Goal: Information Seeking & Learning: Learn about a topic

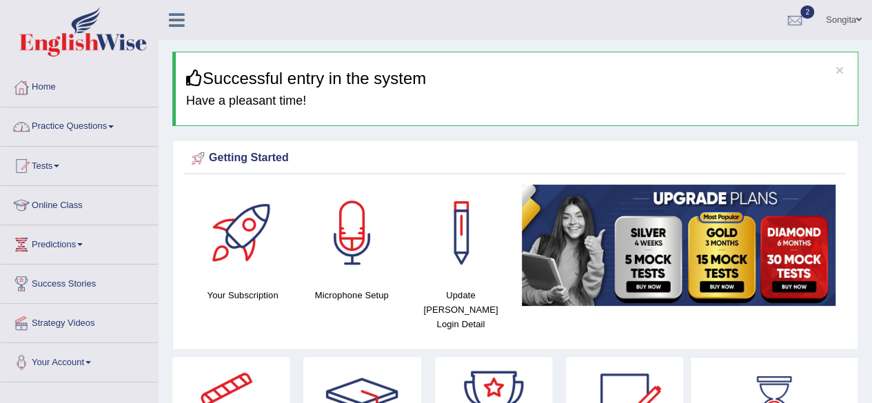
click at [84, 121] on link "Practice Questions" at bounding box center [79, 125] width 157 height 34
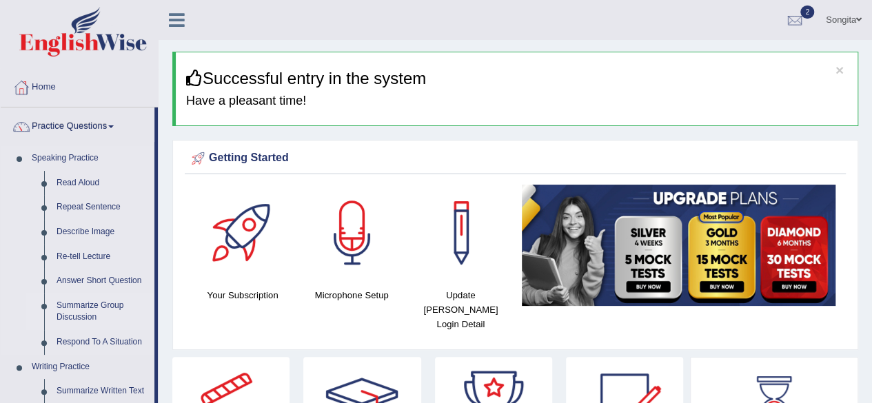
click at [94, 307] on link "Summarize Group Discussion" at bounding box center [102, 312] width 104 height 37
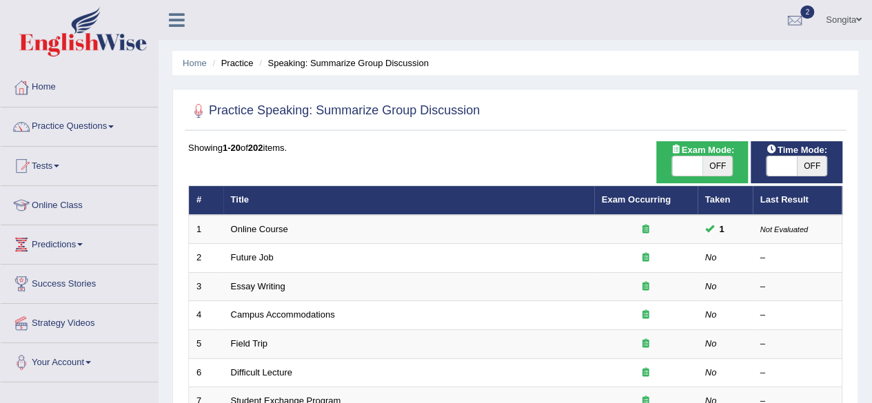
click at [689, 177] on div "Exam Mode: ON OFF" at bounding box center [702, 162] width 92 height 42
click at [694, 163] on span at bounding box center [687, 165] width 30 height 19
checkbox input "true"
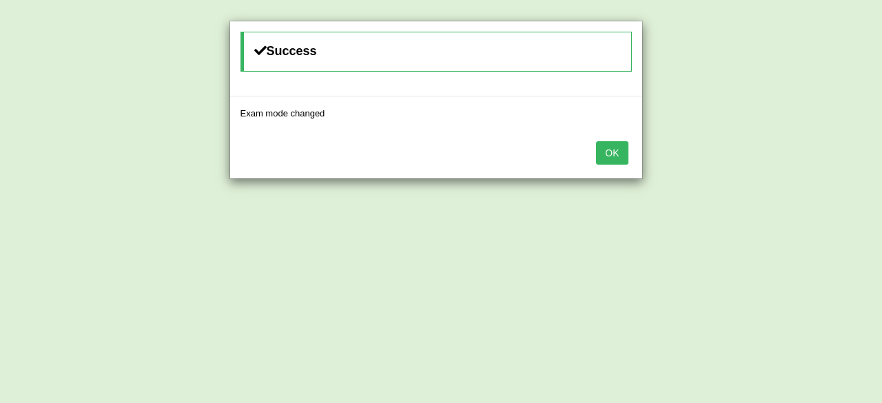
click at [622, 151] on button "OK" at bounding box center [612, 152] width 32 height 23
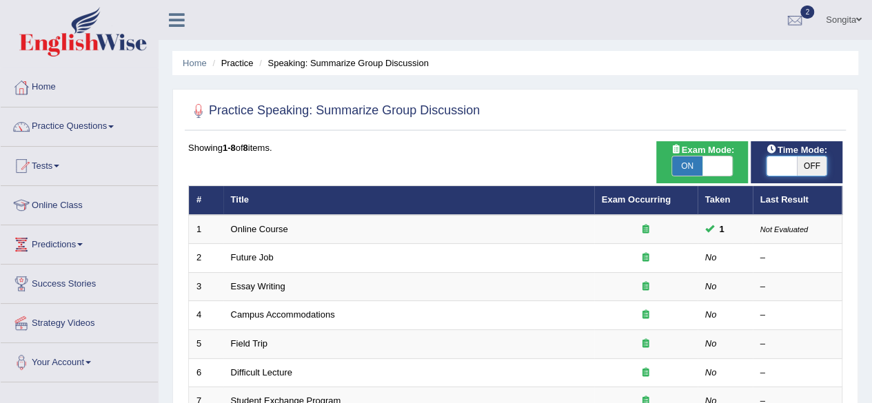
click at [782, 160] on span at bounding box center [782, 165] width 30 height 19
checkbox input "true"
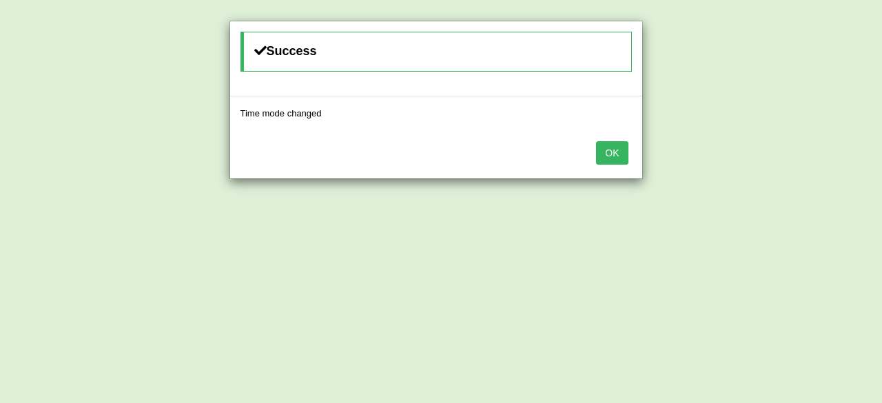
click at [625, 150] on button "OK" at bounding box center [612, 152] width 32 height 23
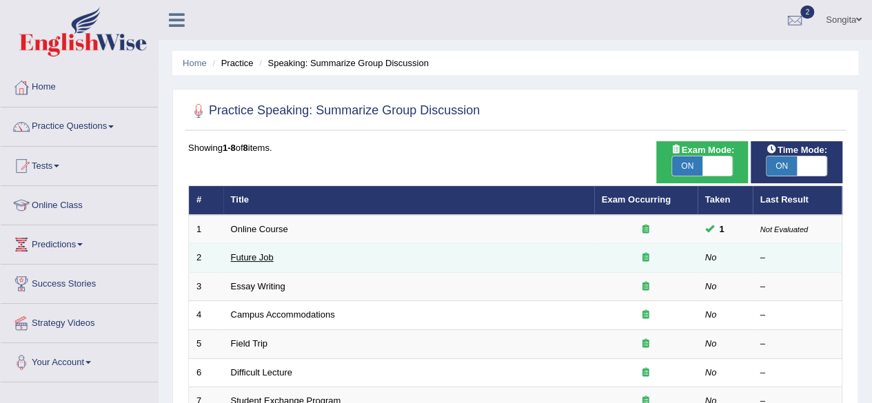
click at [233, 261] on link "Future Job" at bounding box center [252, 257] width 43 height 10
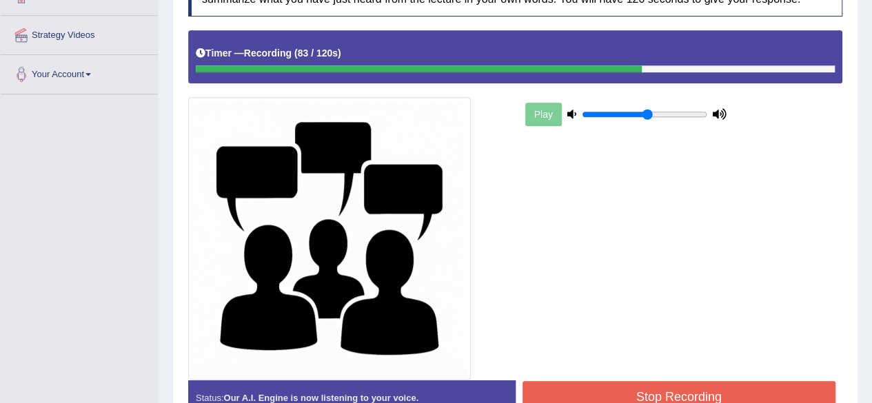
scroll to position [367, 0]
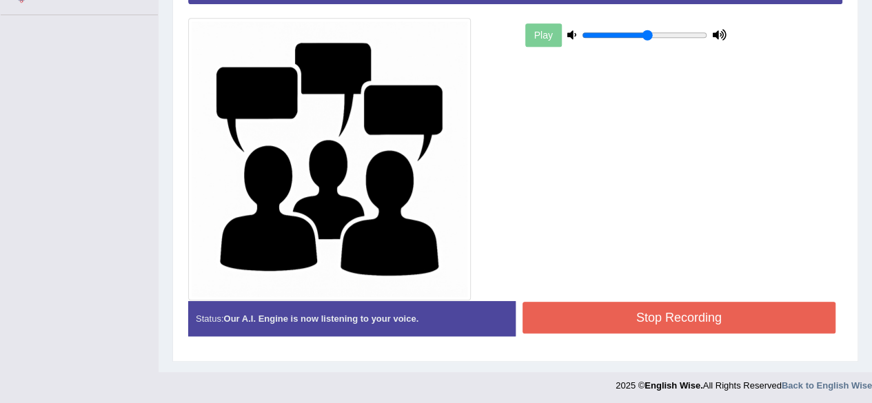
click at [700, 302] on button "Stop Recording" at bounding box center [680, 318] width 314 height 32
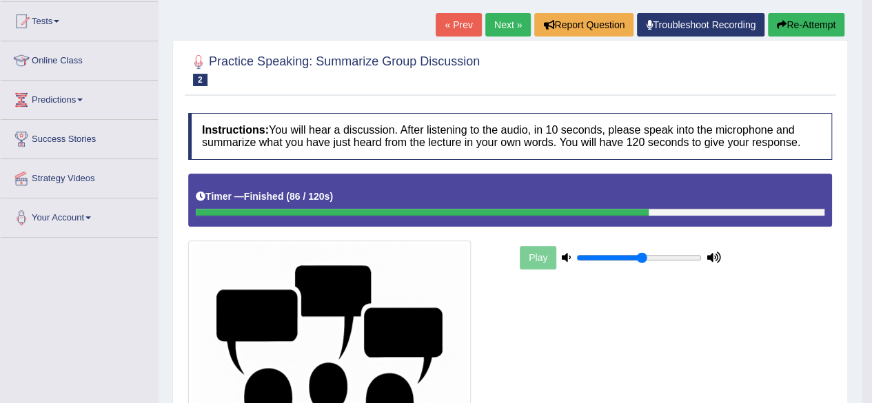
scroll to position [141, 0]
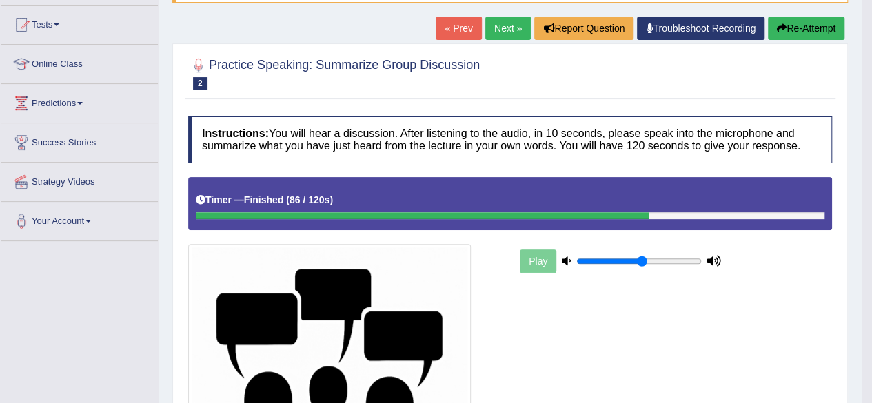
click at [494, 26] on link "Next »" at bounding box center [508, 28] width 46 height 23
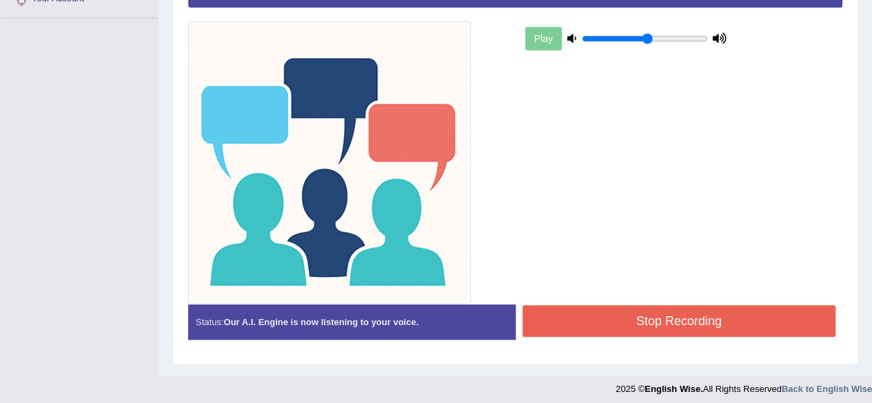
scroll to position [367, 0]
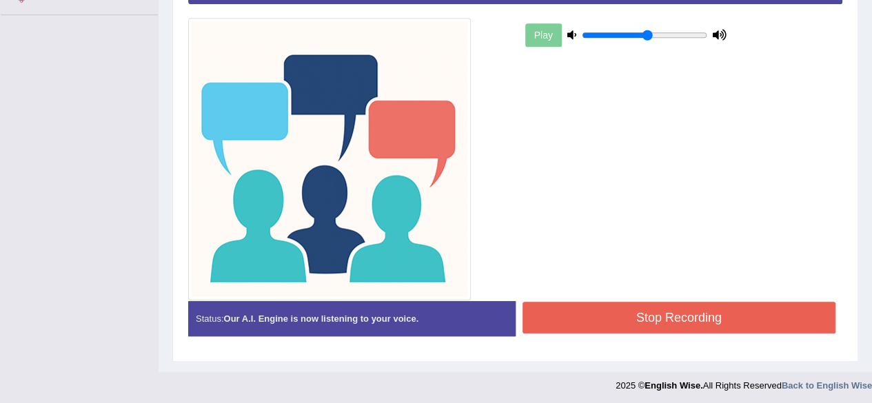
click at [711, 318] on button "Stop Recording" at bounding box center [680, 318] width 314 height 32
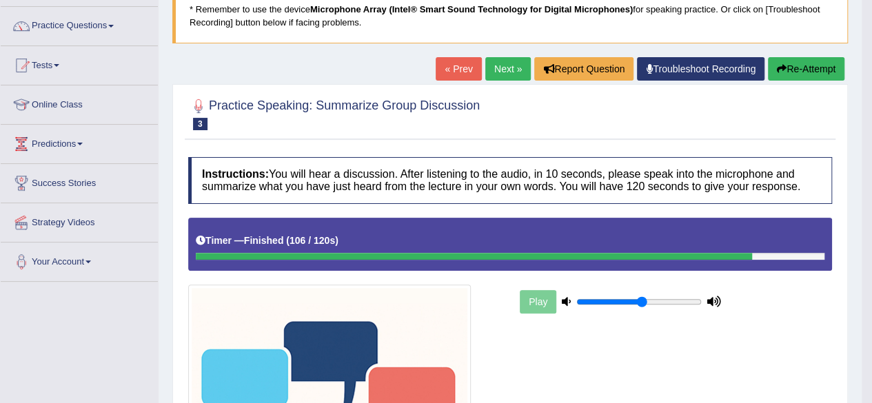
scroll to position [0, 0]
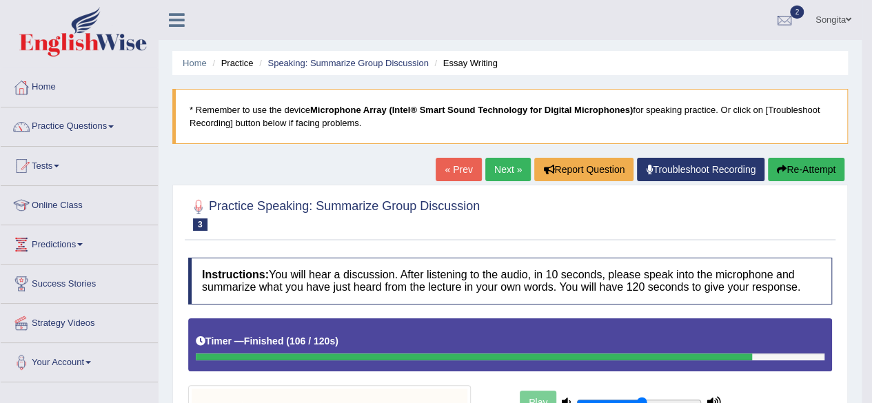
click at [512, 168] on link "Next »" at bounding box center [508, 169] width 46 height 23
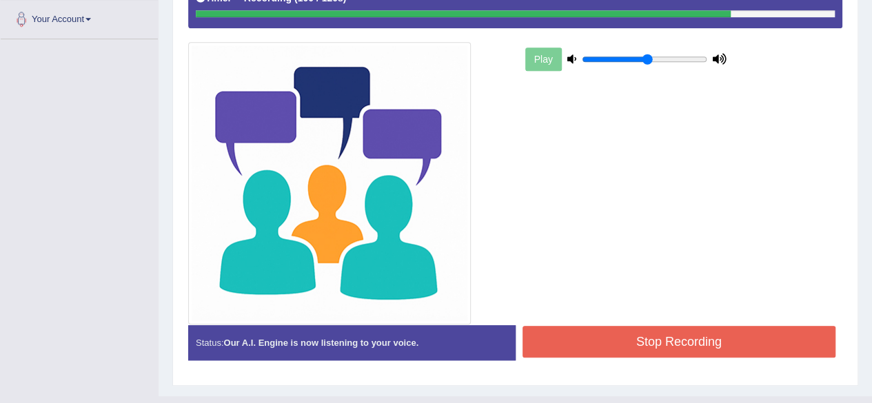
scroll to position [367, 0]
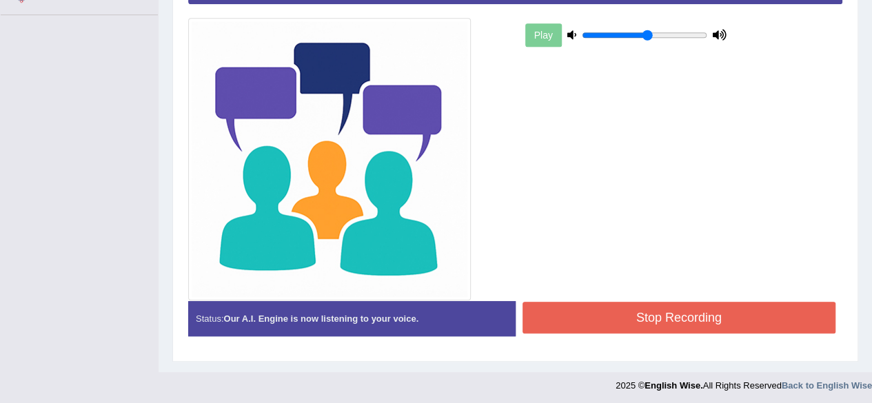
click at [689, 310] on button "Stop Recording" at bounding box center [680, 318] width 314 height 32
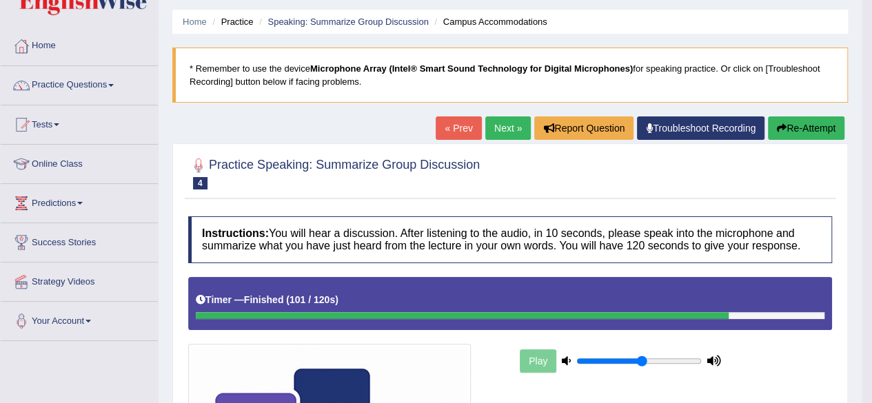
scroll to position [0, 0]
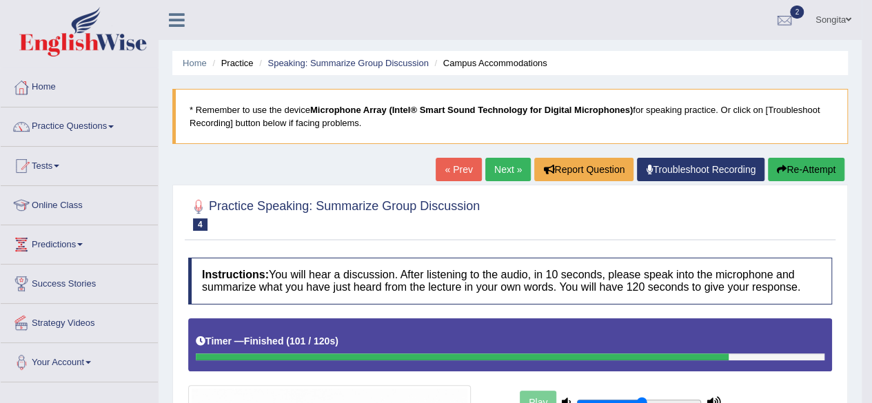
click at [492, 167] on link "Next »" at bounding box center [508, 169] width 46 height 23
